Goal: Transaction & Acquisition: Purchase product/service

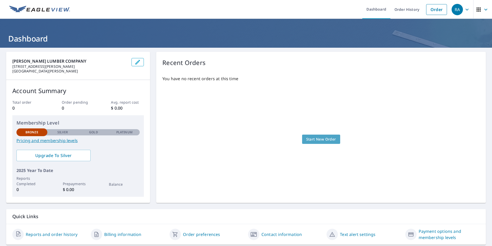
click at [311, 137] on span "Start New Order" at bounding box center [322, 139] width 30 height 6
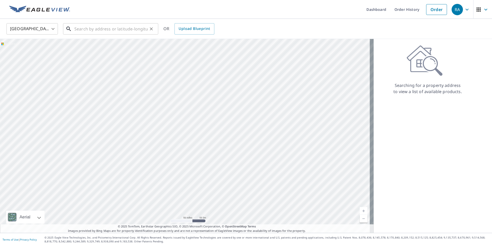
click at [81, 29] on input "text" at bounding box center [110, 29] width 73 height 14
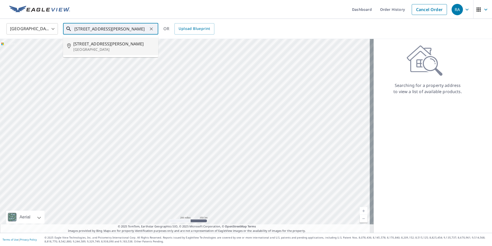
click at [90, 44] on span "[STREET_ADDRESS][PERSON_NAME]" at bounding box center [113, 44] width 81 height 6
type input "[STREET_ADDRESS][PERSON_NAME]"
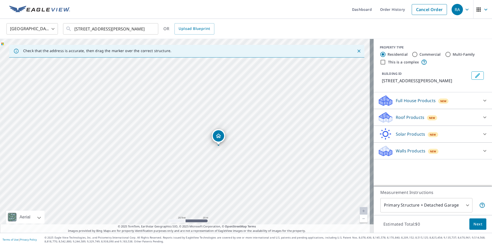
click at [482, 151] on icon at bounding box center [485, 151] width 6 height 6
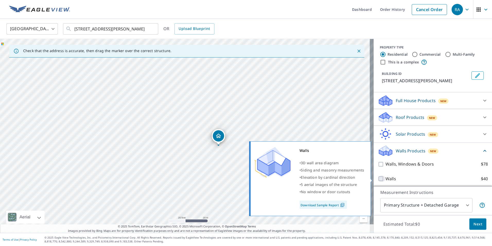
click at [378, 179] on input "Walls $40" at bounding box center [382, 178] width 8 height 6
checkbox input "true"
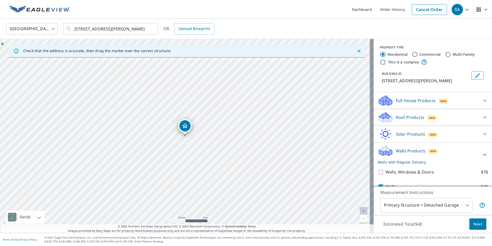
scroll to position [21, 0]
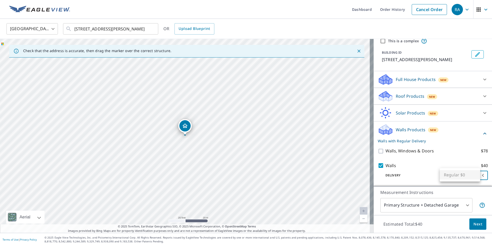
click at [477, 175] on body "RA RA Dashboard Order History Cancel Order RA [GEOGRAPHIC_DATA] [GEOGRAPHIC_DAT…" at bounding box center [246, 123] width 492 height 246
click at [477, 175] on ul "Regular $0" at bounding box center [460, 174] width 40 height 13
click at [425, 178] on div at bounding box center [246, 123] width 492 height 246
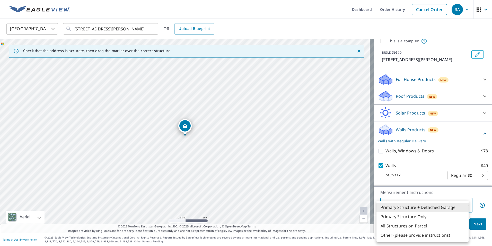
click at [464, 204] on body "RA RA Dashboard Order History Cancel Order RA [GEOGRAPHIC_DATA] [GEOGRAPHIC_DAT…" at bounding box center [246, 123] width 492 height 246
click at [404, 217] on li "Primary Structure Only" at bounding box center [423, 216] width 92 height 9
type input "2"
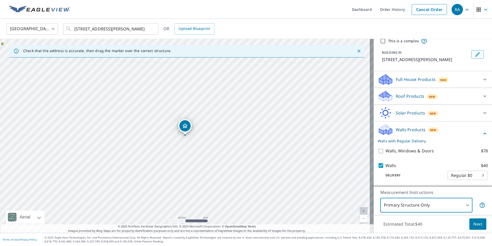
click at [474, 224] on span "Next" at bounding box center [478, 224] width 9 height 6
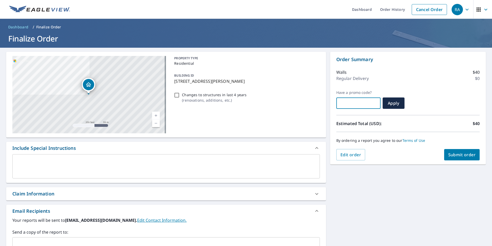
drag, startPoint x: 343, startPoint y: 103, endPoint x: 346, endPoint y: 87, distance: 17.0
click at [344, 102] on input "text" at bounding box center [359, 103] width 44 height 14
click at [389, 103] on span "Apply" at bounding box center [394, 103] width 14 height 6
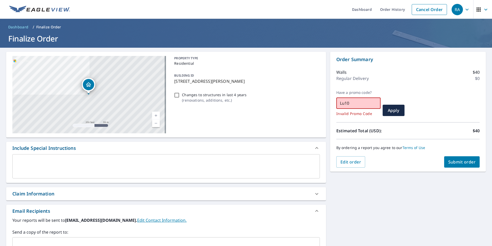
drag, startPoint x: 344, startPoint y: 104, endPoint x: 223, endPoint y: 118, distance: 122.7
click at [223, 118] on div "[STREET_ADDRESS][PERSON_NAME] A standard road map Aerial A detailed look from a…" at bounding box center [246, 236] width 492 height 377
click at [393, 112] on span "Apply" at bounding box center [394, 110] width 14 height 6
drag, startPoint x: 351, startPoint y: 105, endPoint x: 273, endPoint y: 113, distance: 78.2
click at [273, 113] on div "[STREET_ADDRESS][PERSON_NAME] A standard road map Aerial A detailed look from a…" at bounding box center [246, 236] width 492 height 377
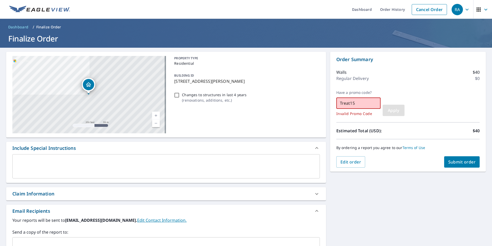
click at [392, 108] on span "Apply" at bounding box center [394, 110] width 14 height 6
drag, startPoint x: 353, startPoint y: 101, endPoint x: 210, endPoint y: 99, distance: 142.5
click at [210, 99] on div "[STREET_ADDRESS][PERSON_NAME] A standard road map Aerial A detailed look from a…" at bounding box center [246, 236] width 492 height 377
click at [398, 111] on span "Apply" at bounding box center [394, 110] width 14 height 6
drag, startPoint x: 358, startPoint y: 105, endPoint x: 147, endPoint y: 134, distance: 213.7
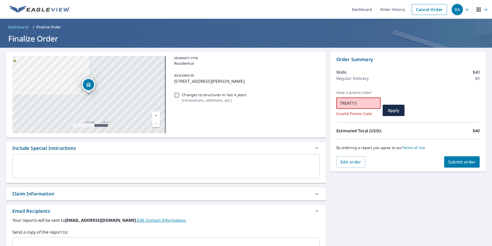
click at [147, 135] on div "[STREET_ADDRESS][PERSON_NAME] A standard road map Aerial A detailed look from a…" at bounding box center [246, 236] width 492 height 377
click at [394, 113] on button "Apply" at bounding box center [394, 110] width 22 height 11
drag, startPoint x: 324, startPoint y: 112, endPoint x: 129, endPoint y: 144, distance: 197.5
click at [129, 144] on div "[STREET_ADDRESS][PERSON_NAME] A standard road map Aerial A detailed look from a…" at bounding box center [246, 236] width 492 height 377
type input "EAG60"
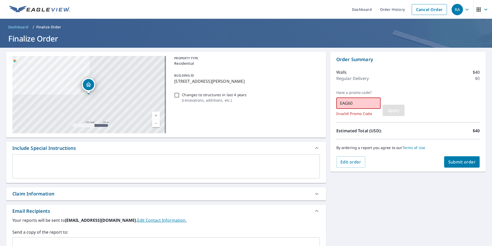
click at [394, 110] on span "Apply" at bounding box center [394, 110] width 14 height 6
drag, startPoint x: 351, startPoint y: 103, endPoint x: 238, endPoint y: 114, distance: 113.1
click at [238, 114] on div "[STREET_ADDRESS][PERSON_NAME] A standard road map Aerial A detailed look from a…" at bounding box center [246, 236] width 492 height 377
paste input "[STREET_ADDRESS][PERSON_NAME][PERSON_NAME]"
type input "3"
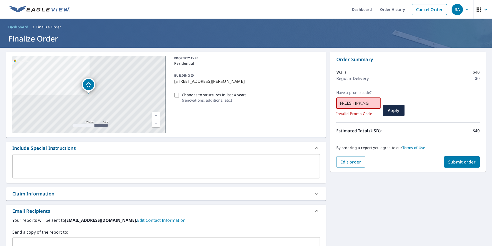
type input "FREESHIPPING"
click at [397, 114] on button "Apply" at bounding box center [394, 110] width 22 height 11
click at [451, 161] on span "Submit order" at bounding box center [463, 162] width 28 height 6
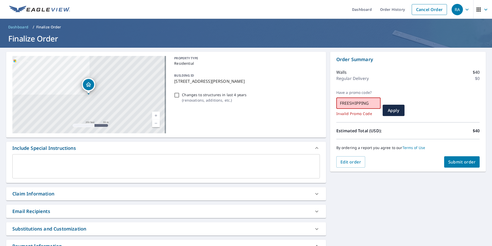
drag, startPoint x: 340, startPoint y: 108, endPoint x: 151, endPoint y: 143, distance: 192.3
click at [150, 143] on div "[STREET_ADDRESS][PERSON_NAME] A standard road map Aerial A detailed look from a…" at bounding box center [246, 229] width 492 height 363
click at [389, 112] on span "Apply" at bounding box center [394, 110] width 14 height 6
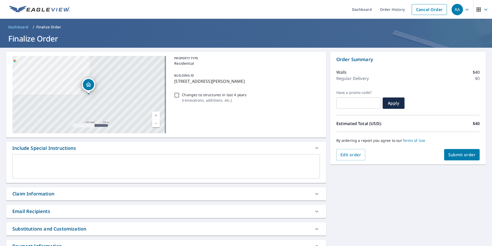
click at [454, 154] on span "Submit order" at bounding box center [463, 155] width 28 height 6
click at [411, 140] on link "Terms of Use" at bounding box center [414, 140] width 23 height 5
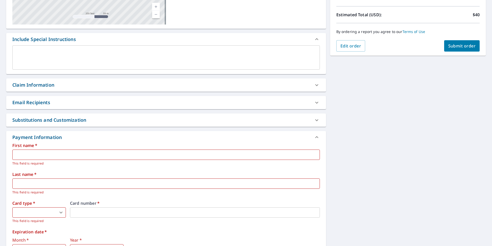
scroll to position [178, 0]
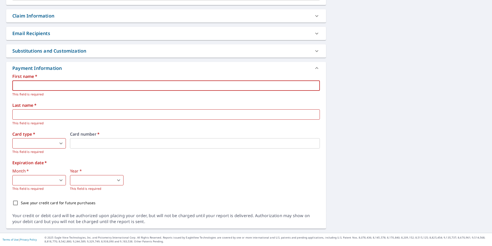
click at [46, 85] on input "text" at bounding box center [166, 85] width 308 height 10
type input "[PERSON_NAME]"
type input "Ard"
click at [44, 143] on body "RA RA Dashboard Order History Cancel Order RA Dashboard / Finalize Order Finali…" at bounding box center [246, 123] width 492 height 246
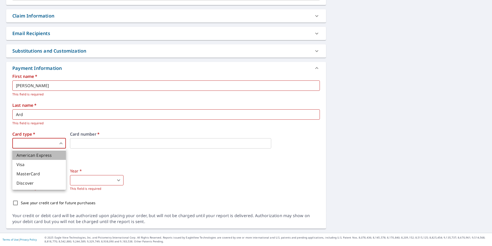
click at [39, 156] on li "American Express" at bounding box center [39, 154] width 54 height 9
type input "1"
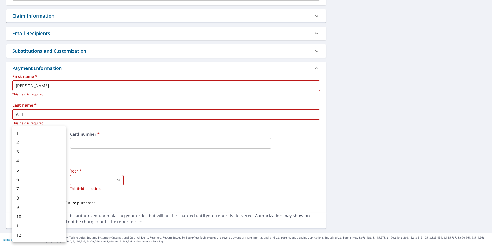
click at [27, 180] on body "RA RA Dashboard Order History Cancel Order RA Dashboard / Finalize Order Finali…" at bounding box center [246, 123] width 492 height 246
click at [156, 168] on div at bounding box center [246, 123] width 492 height 246
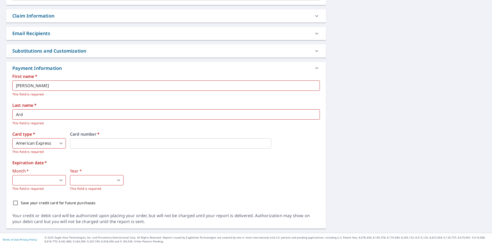
click at [36, 178] on body "RA RA Dashboard Order History Cancel Order RA Dashboard / Finalize Order Finali…" at bounding box center [246, 123] width 492 height 246
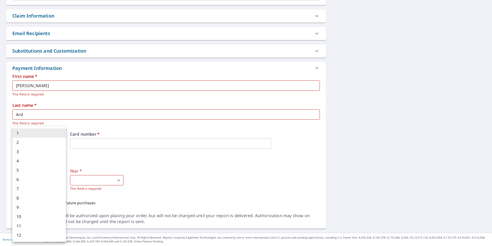
click at [39, 140] on li "2" at bounding box center [39, 142] width 54 height 9
type input "2"
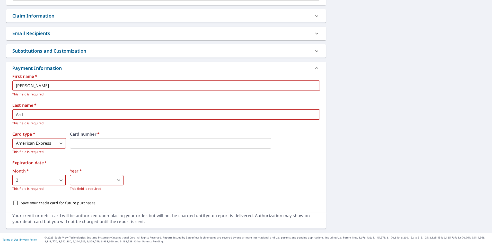
click at [103, 177] on body "RA RA Dashboard Order History Cancel Order RA Dashboard / Finalize Order Finali…" at bounding box center [246, 123] width 492 height 246
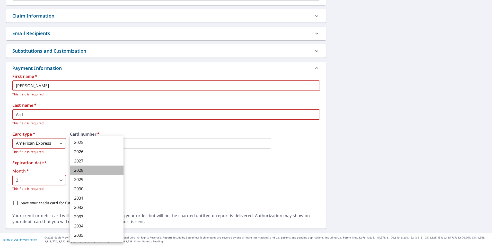
click at [85, 171] on li "2028" at bounding box center [97, 169] width 54 height 9
type input "2028"
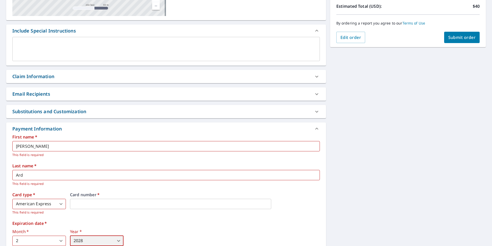
scroll to position [23, 0]
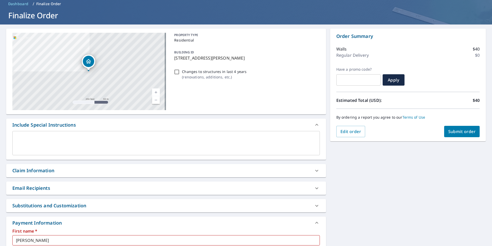
click at [457, 130] on span "Submit order" at bounding box center [463, 132] width 28 height 6
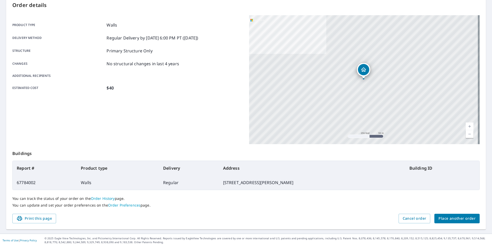
scroll to position [57, 0]
click at [38, 217] on span "Print this page" at bounding box center [34, 217] width 36 height 6
click at [103, 197] on link "Order History" at bounding box center [103, 197] width 24 height 5
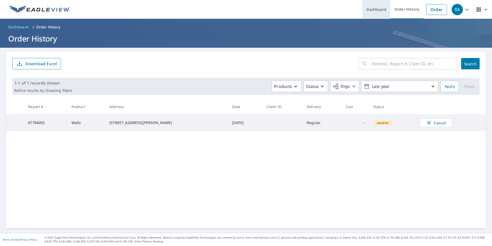
click at [374, 8] on link "Dashboard" at bounding box center [377, 9] width 28 height 19
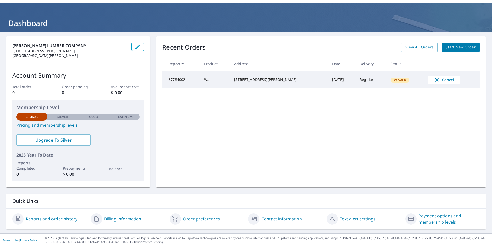
scroll to position [16, 0]
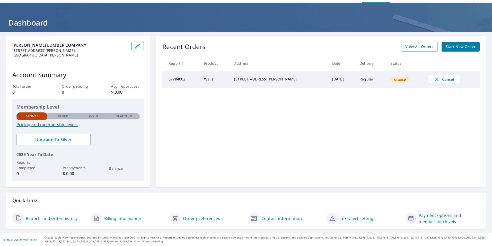
click at [45, 218] on link "Reports and order history" at bounding box center [52, 218] width 52 height 6
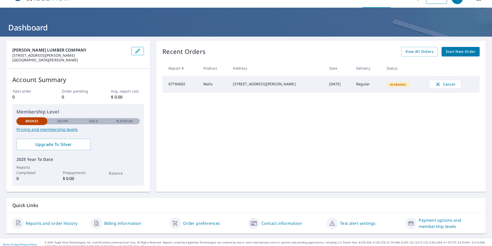
scroll to position [16, 0]
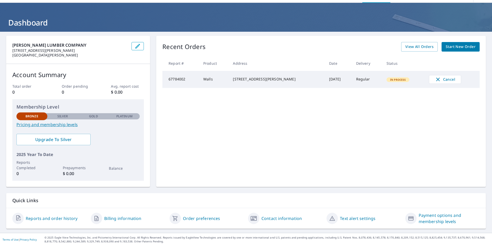
click at [195, 218] on link "Order preferences" at bounding box center [201, 218] width 37 height 6
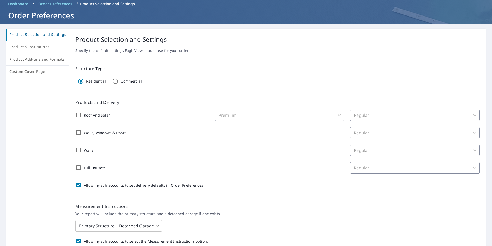
scroll to position [12, 0]
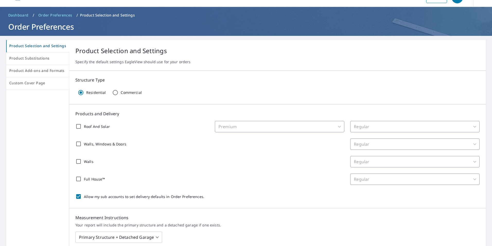
click at [77, 161] on input "Walls" at bounding box center [78, 161] width 11 height 11
checkbox input "true"
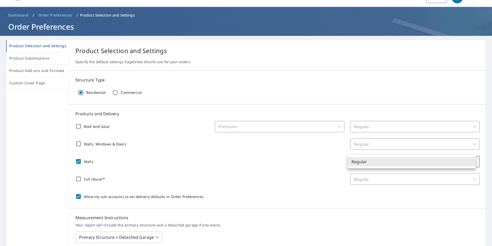
click at [471, 162] on body "RA RA Dashboard Order History Order RA Dashboard / Order Preferences / Product …" at bounding box center [246, 123] width 492 height 246
click at [471, 162] on li "Regular" at bounding box center [412, 161] width 129 height 9
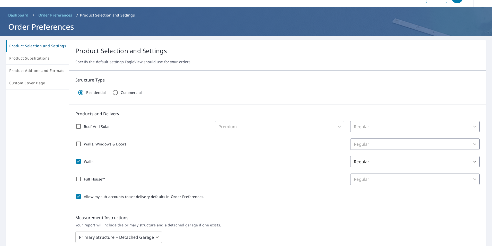
click at [337, 126] on div "Premium" at bounding box center [280, 126] width 130 height 11
click at [79, 196] on input "Allow my sub accounts to set delivery defaults in Order Preferences." at bounding box center [78, 196] width 11 height 11
checkbox input "false"
click at [78, 161] on input "Walls" at bounding box center [78, 161] width 11 height 11
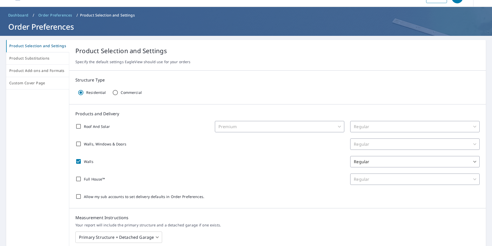
checkbox input "false"
click at [13, 14] on span "Dashboard" at bounding box center [18, 15] width 20 height 5
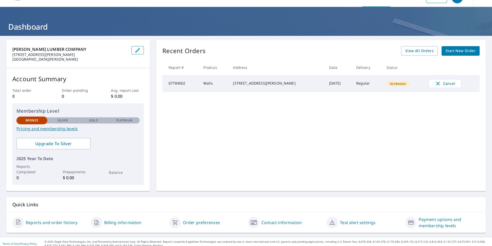
click at [58, 129] on link "Pricing and membership levels" at bounding box center [77, 128] width 123 height 6
